Goal: Task Accomplishment & Management: Manage account settings

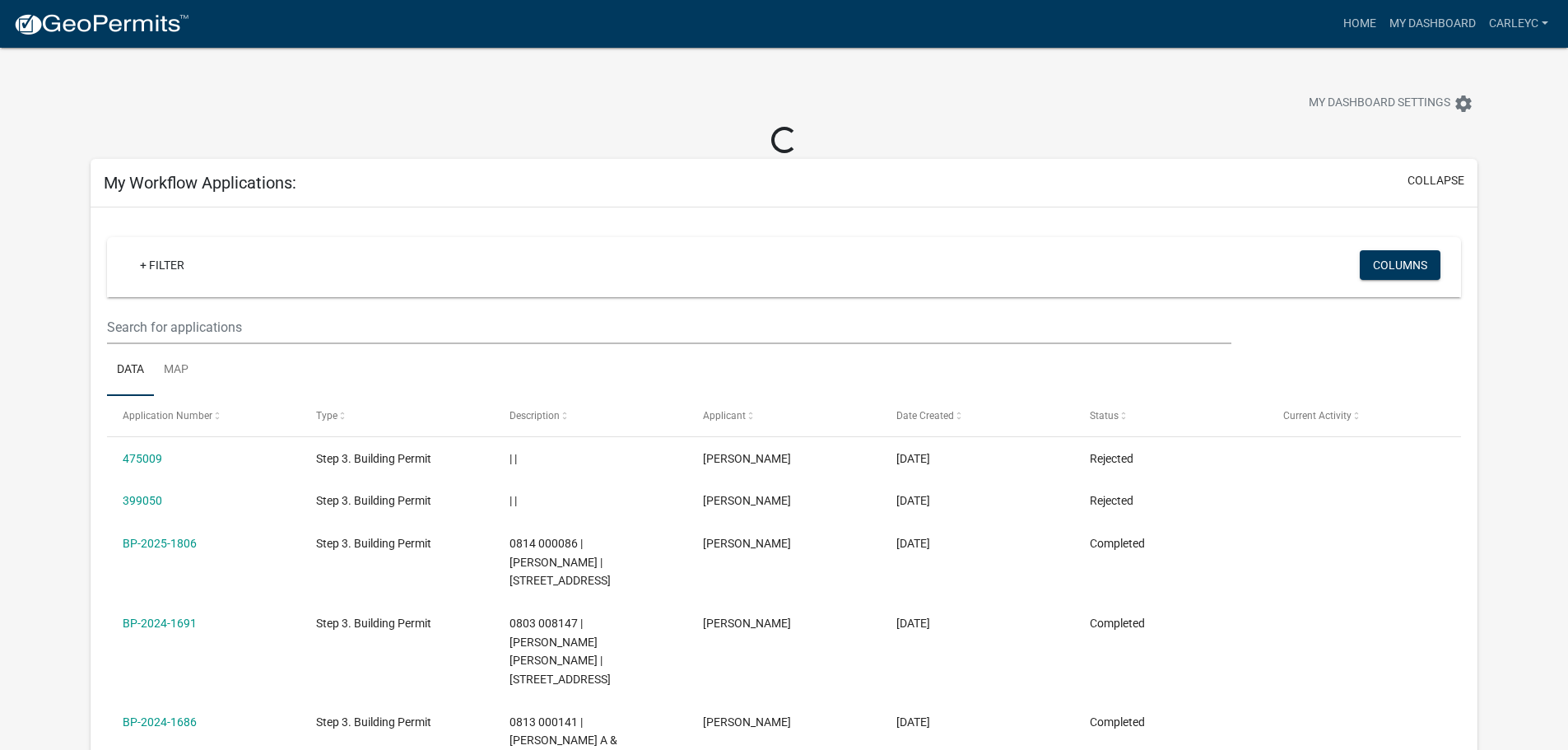
click at [456, 119] on div at bounding box center [490, 105] width 823 height 36
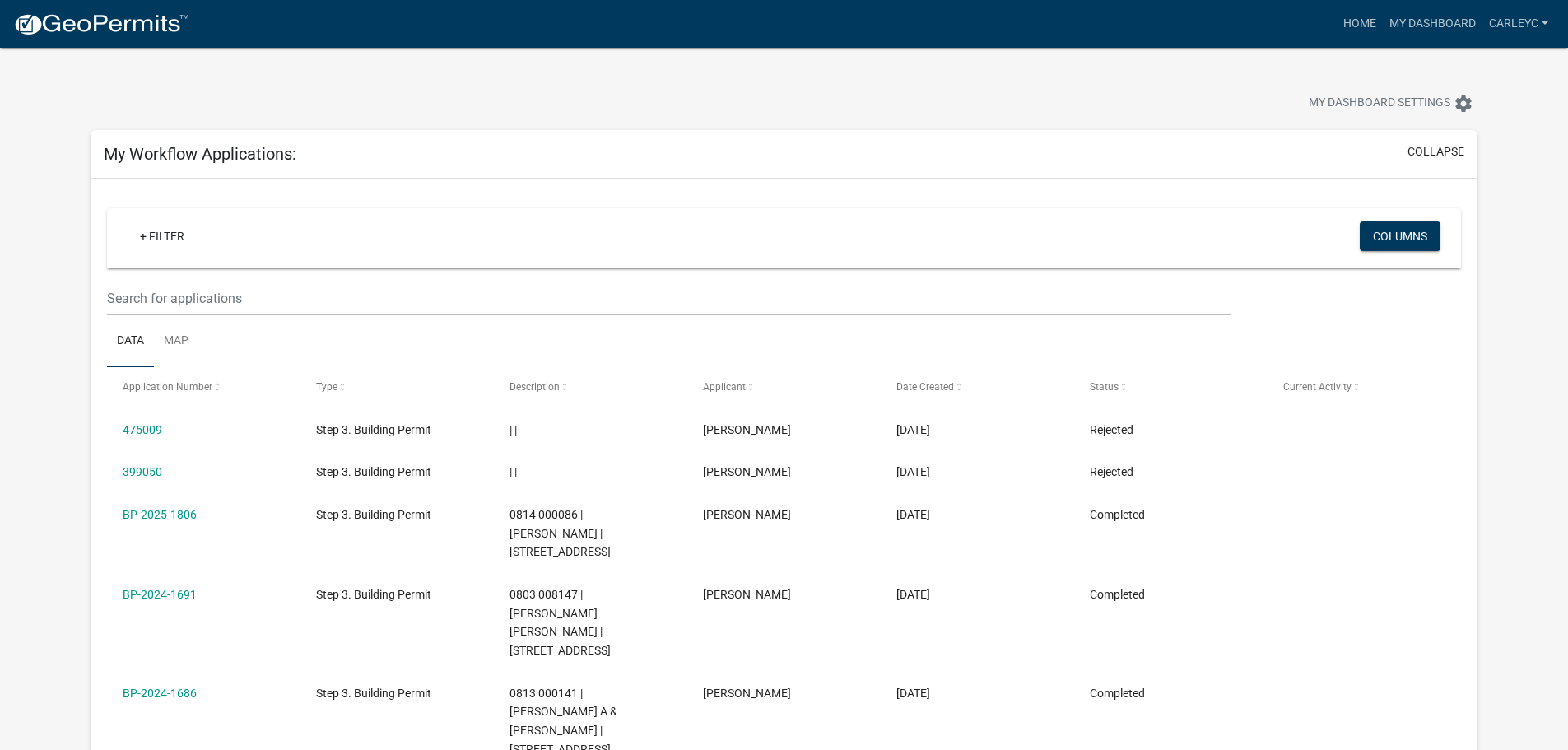
click at [1246, 116] on div "My Dashboard Settings settings" at bounding box center [1195, 105] width 587 height 36
click at [1524, 15] on link "carleyC" at bounding box center [1518, 24] width 72 height 31
click at [1482, 162] on link "Logout" at bounding box center [1484, 160] width 141 height 40
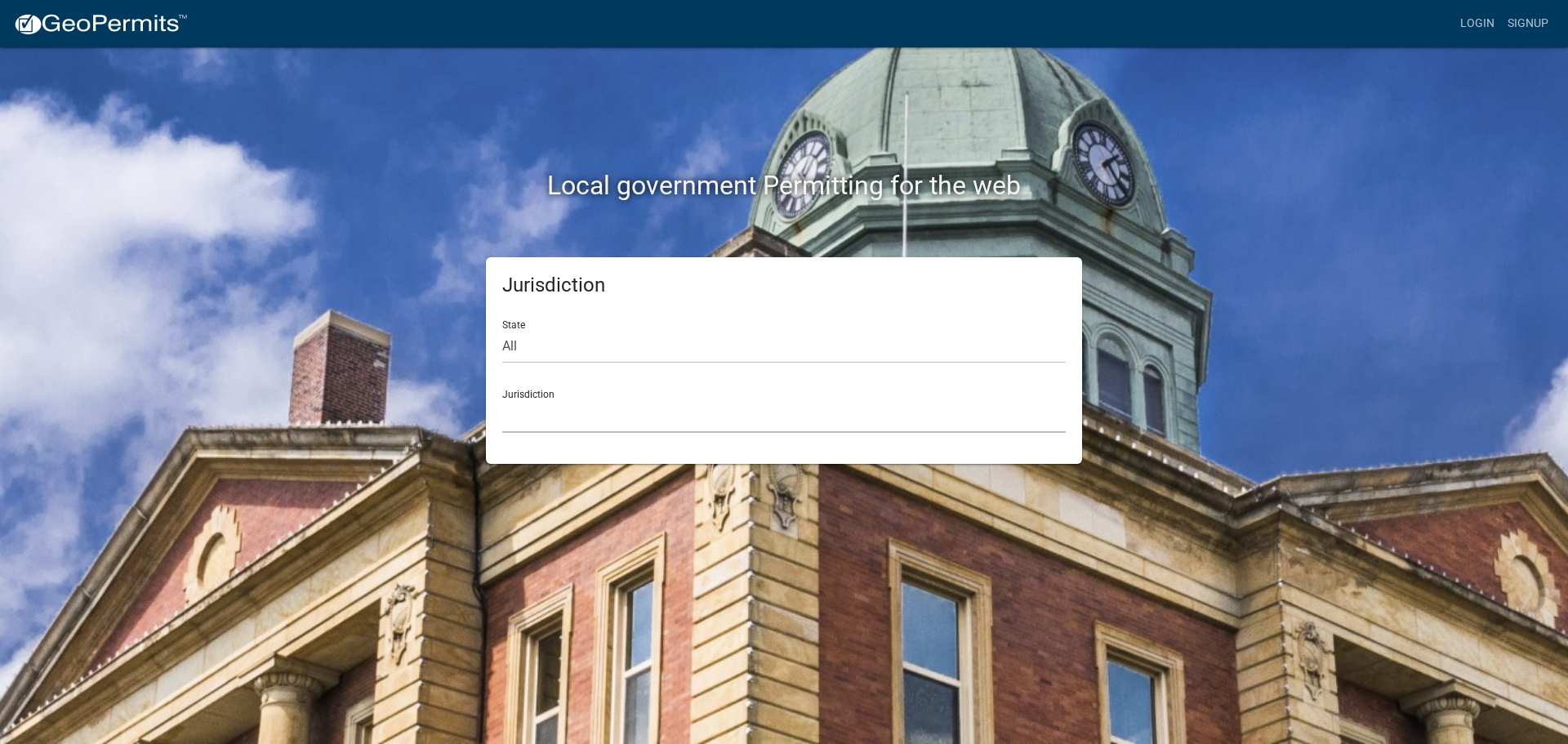
click at [586, 417] on select "[GEOGRAPHIC_DATA], [US_STATE] [GEOGRAPHIC_DATA], [US_STATE][PERSON_NAME][GEOGRA…" at bounding box center [783, 416] width 564 height 33
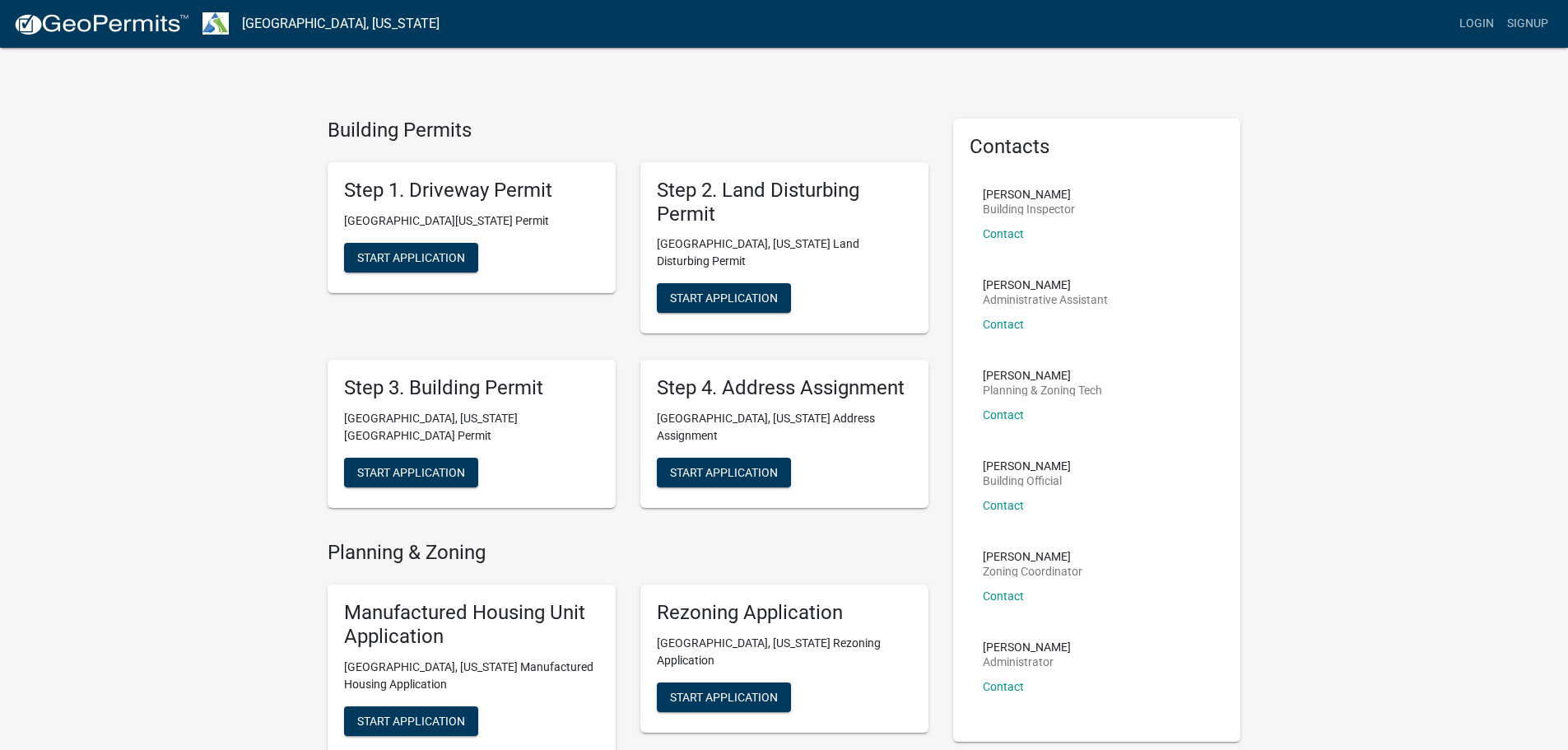
click at [1475, 15] on link "Login" at bounding box center [1476, 24] width 48 height 31
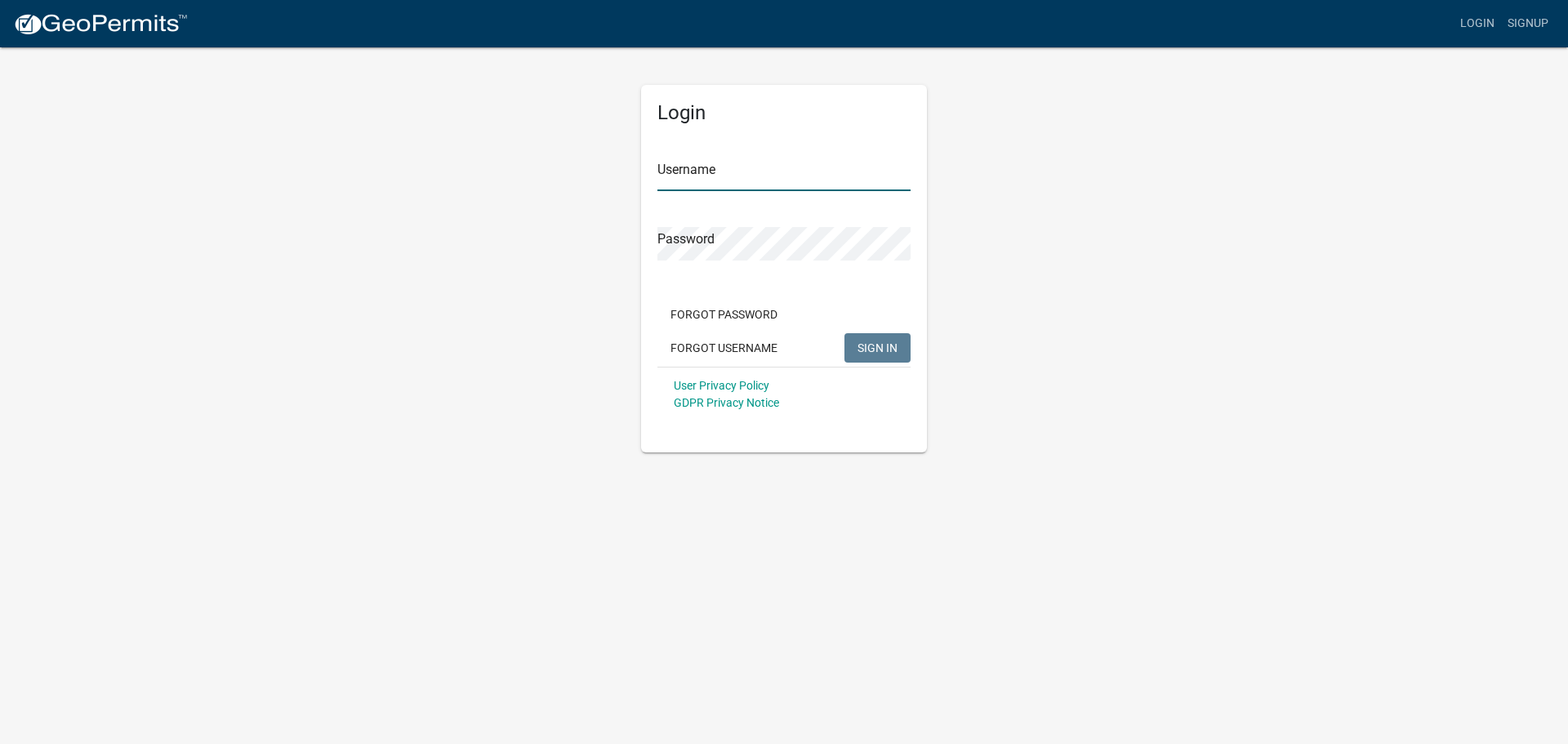
type input "carleyC"
click at [787, 188] on input "carleyC" at bounding box center [783, 175] width 253 height 33
drag, startPoint x: 759, startPoint y: 185, endPoint x: 618, endPoint y: 192, distance: 141.2
click at [618, 192] on div "Login Username carleyC Password Forgot Password Forgot Username SIGN IN User Pr…" at bounding box center [783, 249] width 931 height 407
click at [868, 356] on button "SIGN IN" at bounding box center [877, 347] width 66 height 29
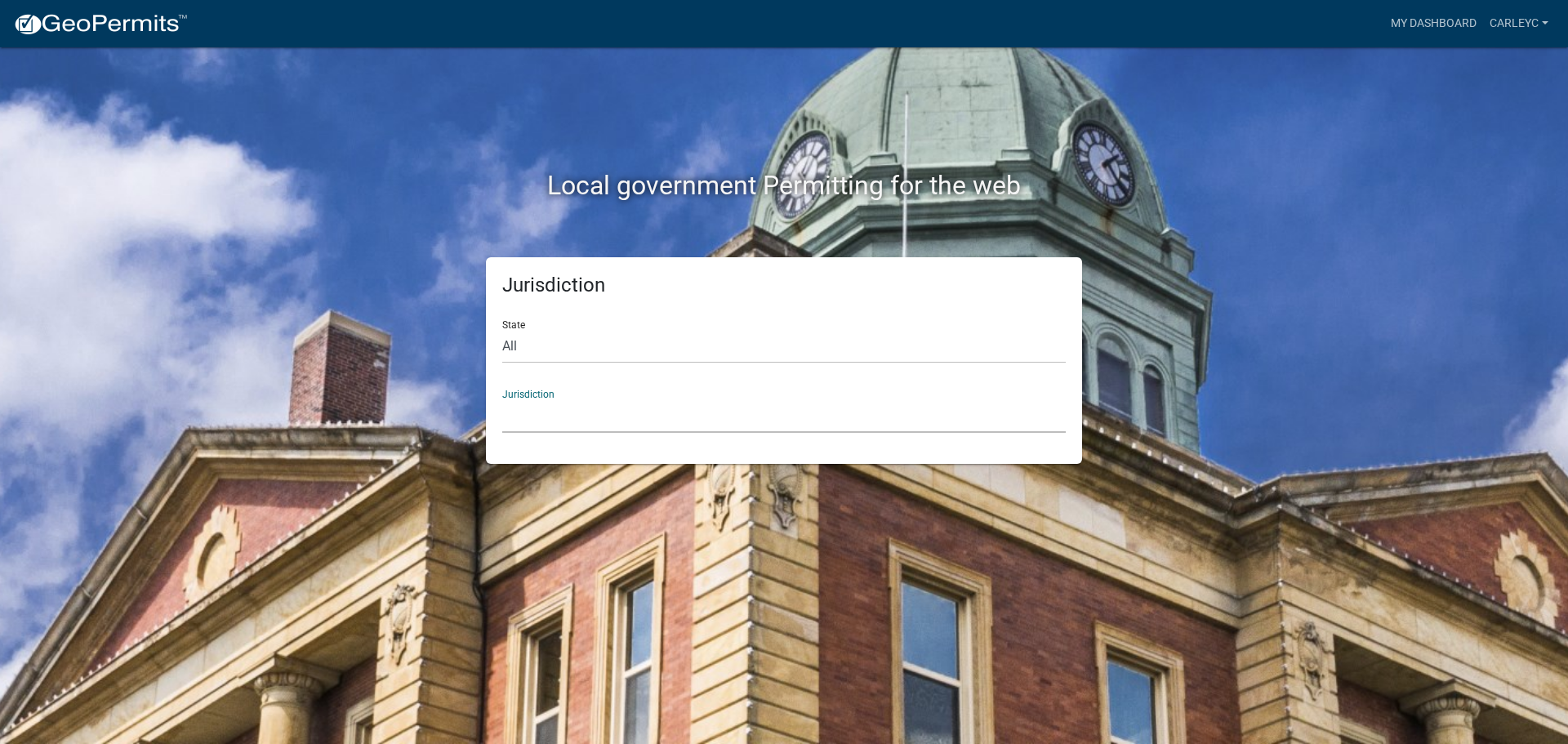
click at [550, 423] on select "[GEOGRAPHIC_DATA], [US_STATE] [GEOGRAPHIC_DATA], [US_STATE][PERSON_NAME][GEOGRA…" at bounding box center [783, 416] width 564 height 33
